Goal: Use online tool/utility

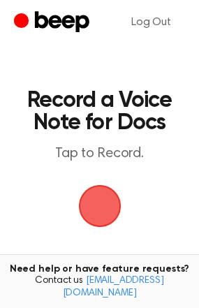
click at [93, 200] on span "button" at bounding box center [100, 206] width 50 height 50
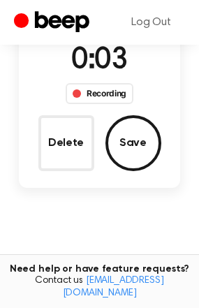
scroll to position [141, 0]
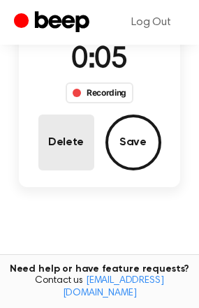
click at [60, 134] on button "Delete" at bounding box center [66, 142] width 56 height 56
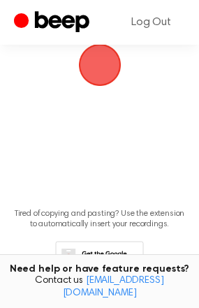
scroll to position [84, 0]
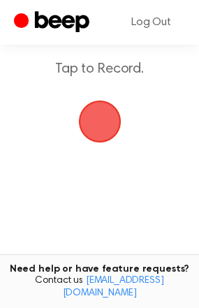
click at [103, 119] on span "button" at bounding box center [99, 121] width 39 height 39
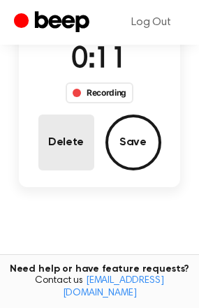
click at [89, 138] on button "Delete" at bounding box center [66, 142] width 56 height 56
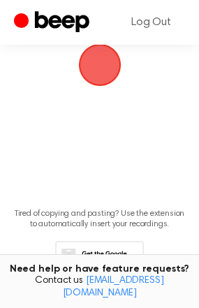
scroll to position [84, 0]
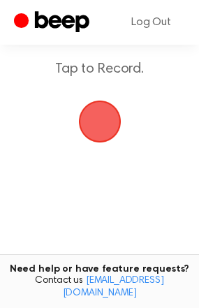
click at [102, 126] on span "button" at bounding box center [100, 121] width 78 height 78
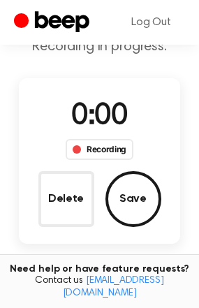
scroll to position [141, 0]
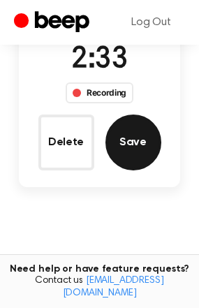
click at [130, 125] on button "Save" at bounding box center [133, 142] width 56 height 56
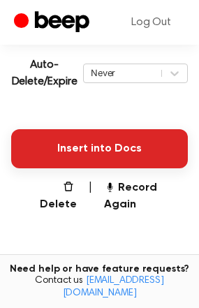
scroll to position [314, 0]
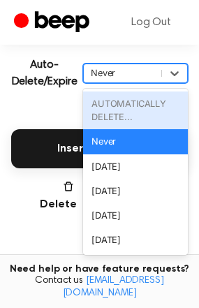
click at [153, 73] on div "Never" at bounding box center [122, 72] width 63 height 13
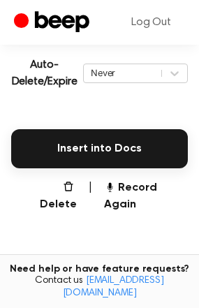
click at [47, 119] on div "Insert into Docs" at bounding box center [99, 140] width 177 height 56
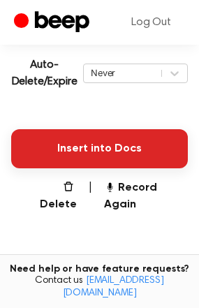
click at [114, 145] on button "Insert into Docs" at bounding box center [99, 148] width 177 height 39
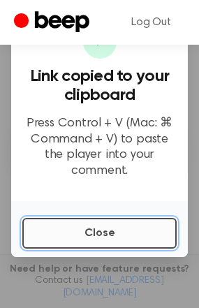
click at [111, 220] on button "Close" at bounding box center [99, 233] width 154 height 31
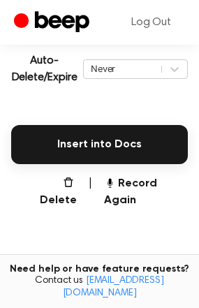
scroll to position [423, 0]
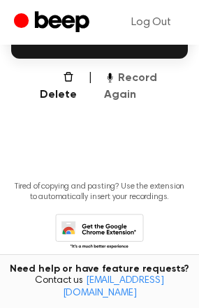
click at [148, 84] on button "Record Again" at bounding box center [146, 86] width 84 height 33
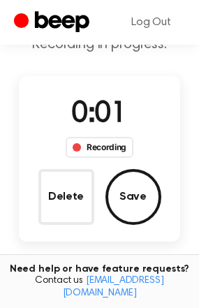
scroll to position [78, 0]
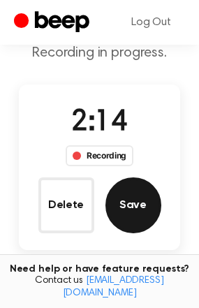
click at [113, 190] on button "Save" at bounding box center [133, 205] width 56 height 56
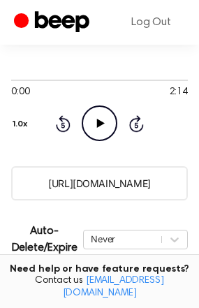
scroll to position [148, 0]
drag, startPoint x: 40, startPoint y: 186, endPoint x: 186, endPoint y: 191, distance: 146.6
click at [186, 191] on input "[URL][DOMAIN_NAME]" at bounding box center [99, 183] width 177 height 34
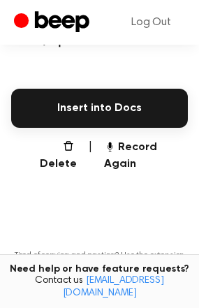
scroll to position [354, 0]
click at [137, 143] on button "Record Again" at bounding box center [146, 155] width 84 height 33
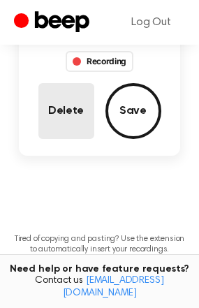
click at [77, 117] on button "Delete" at bounding box center [66, 111] width 56 height 56
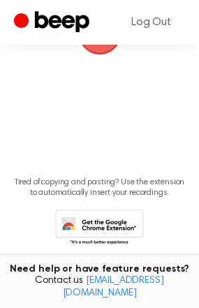
scroll to position [116, 0]
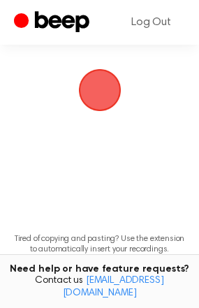
click at [106, 90] on span "button" at bounding box center [99, 90] width 43 height 43
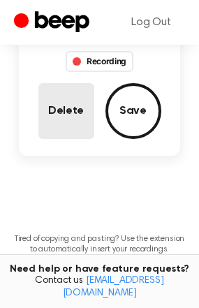
click at [68, 101] on button "Delete" at bounding box center [66, 111] width 56 height 56
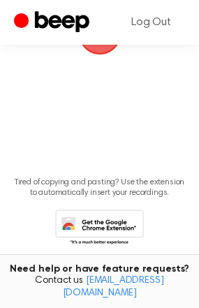
scroll to position [116, 0]
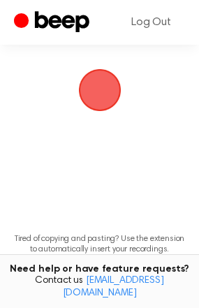
click at [98, 84] on span "button" at bounding box center [99, 89] width 39 height 39
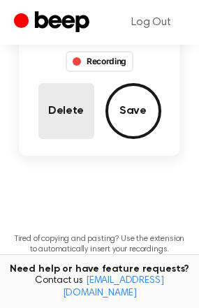
click at [74, 103] on button "Delete" at bounding box center [66, 111] width 56 height 56
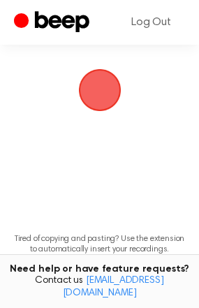
click at [107, 86] on span "button" at bounding box center [99, 89] width 39 height 39
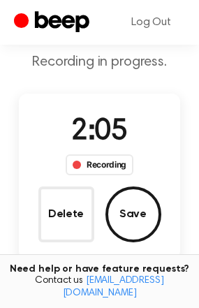
scroll to position [70, 0]
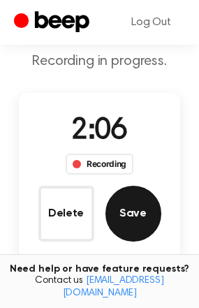
click at [142, 213] on button "Save" at bounding box center [133, 214] width 56 height 56
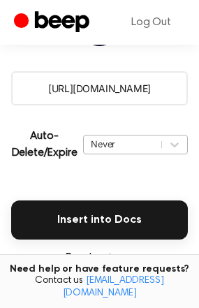
scroll to position [241, 0]
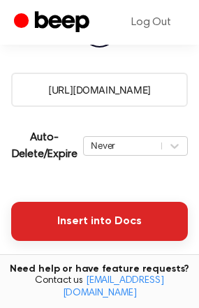
click at [81, 209] on button "Insert into Docs" at bounding box center [99, 221] width 177 height 39
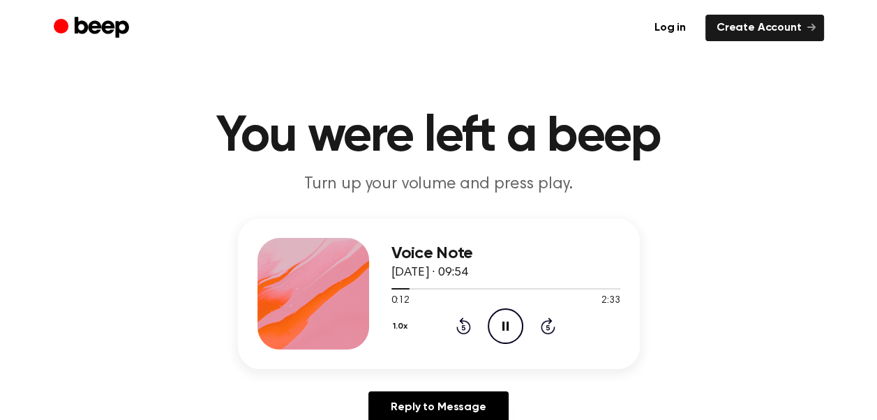
click at [501, 328] on icon "Pause Audio" at bounding box center [506, 326] width 36 height 36
